Goal: Information Seeking & Learning: Learn about a topic

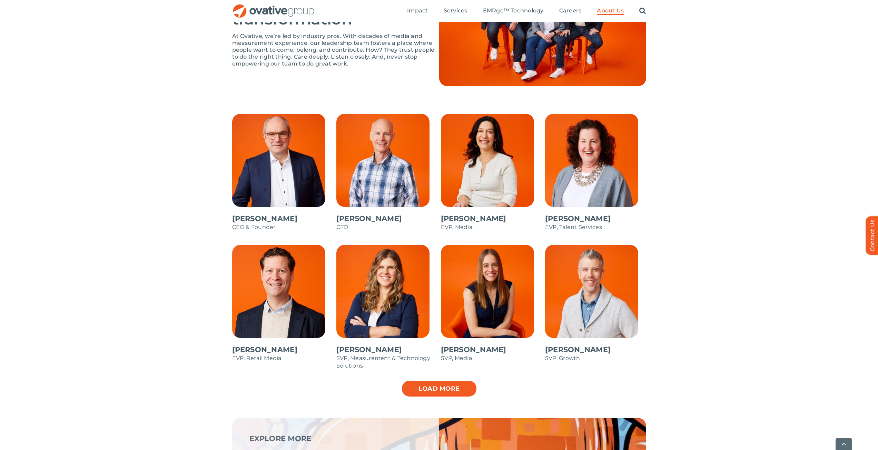
click at [449, 388] on link "Load more" at bounding box center [439, 388] width 76 height 17
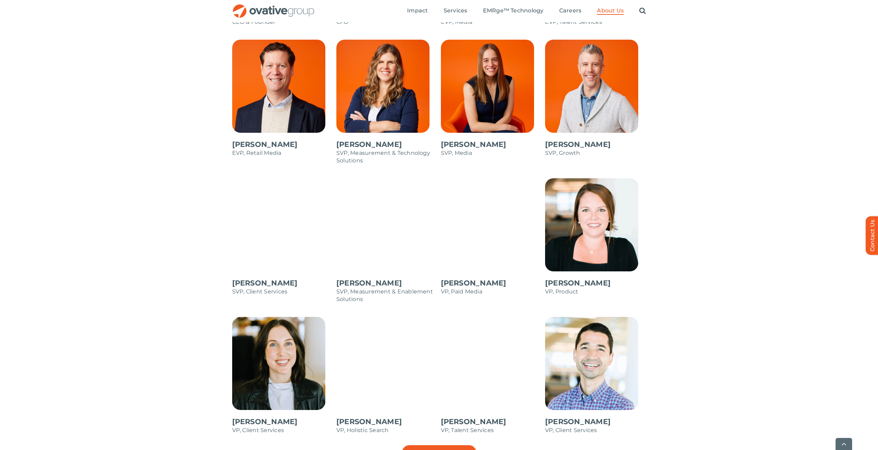
scroll to position [724, 0]
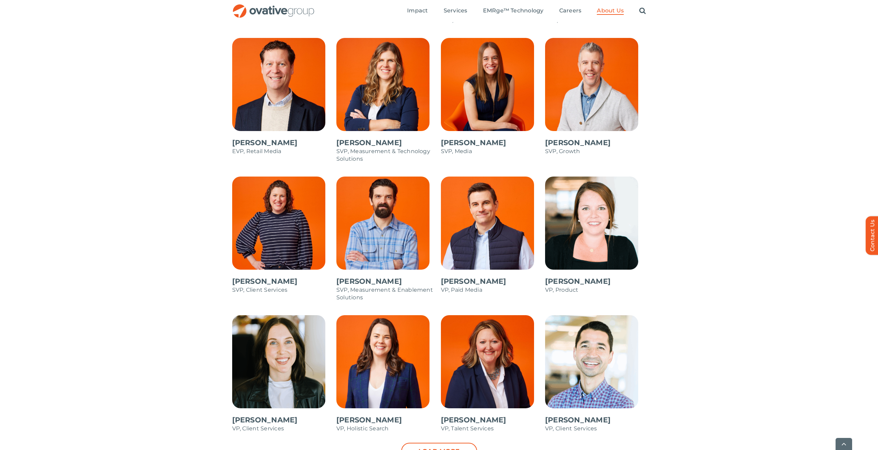
click at [287, 362] on span at bounding box center [282, 377] width 101 height 124
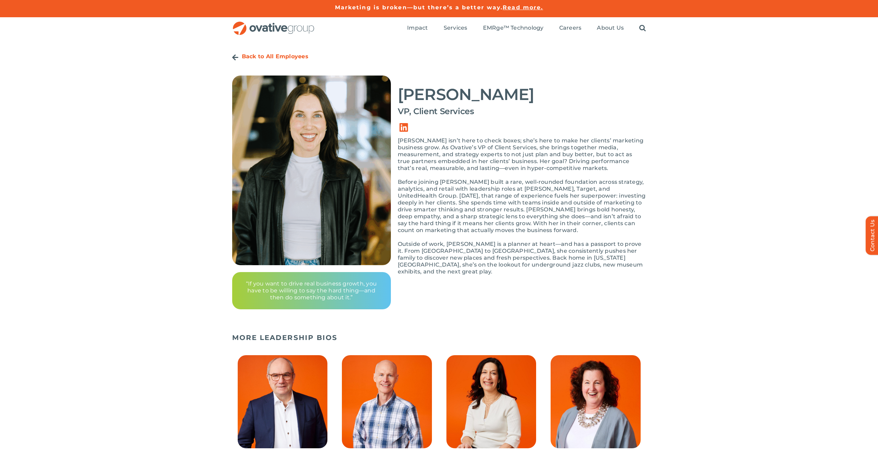
click at [235, 55] on link "Link to https://ovative.com/about-us/people/" at bounding box center [235, 57] width 6 height 7
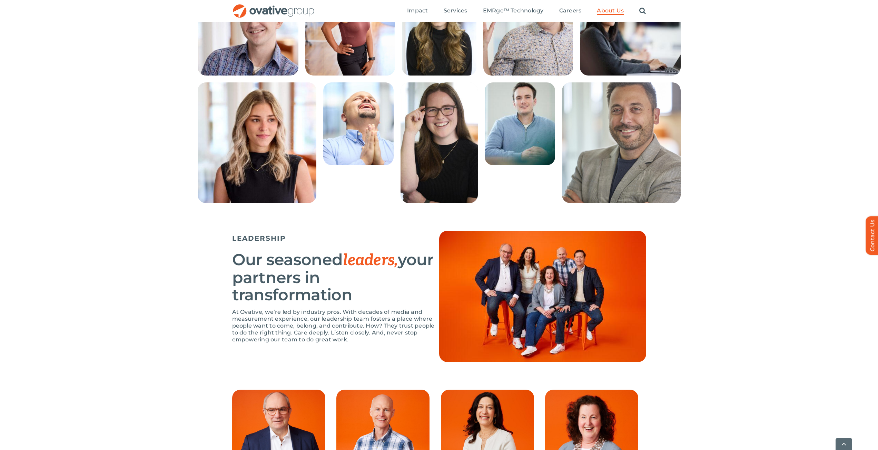
scroll to position [552, 0]
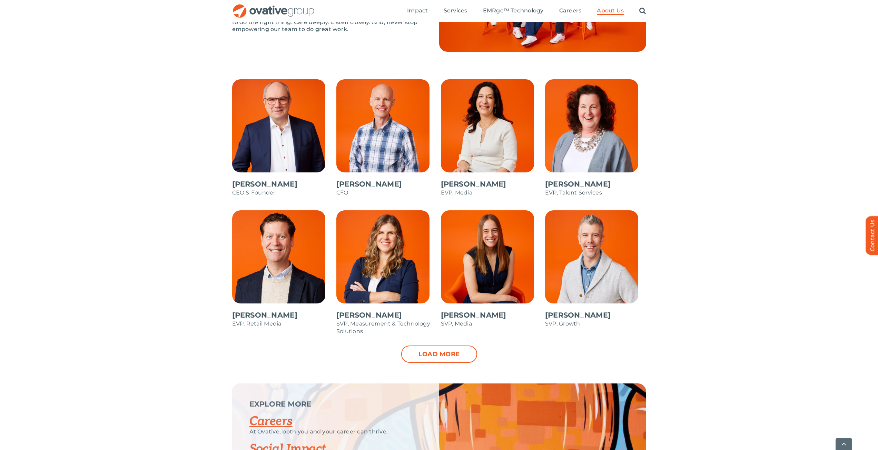
click at [422, 354] on link "Load more" at bounding box center [439, 354] width 76 height 17
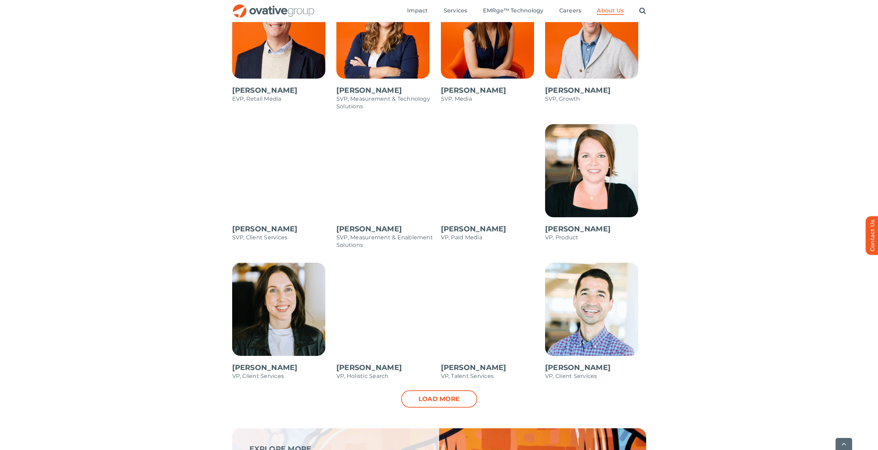
scroll to position [793, 0]
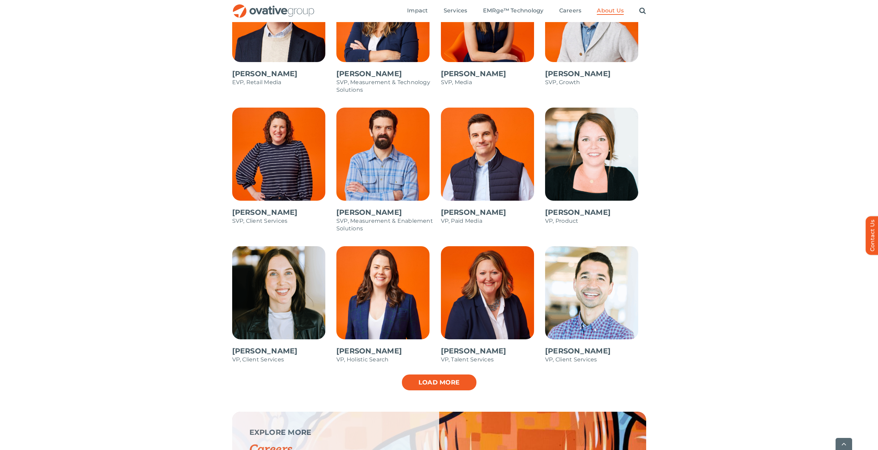
click at [424, 382] on link "Load more" at bounding box center [439, 382] width 76 height 17
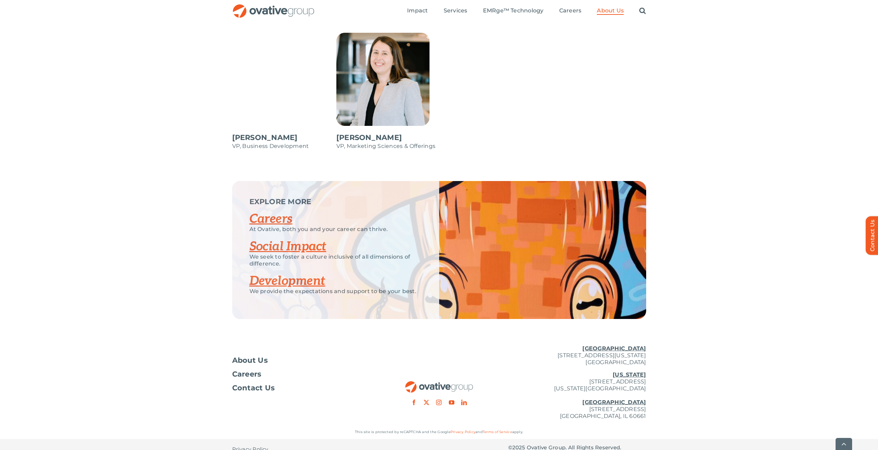
scroll to position [1147, 0]
